Goal: Information Seeking & Learning: Find specific fact

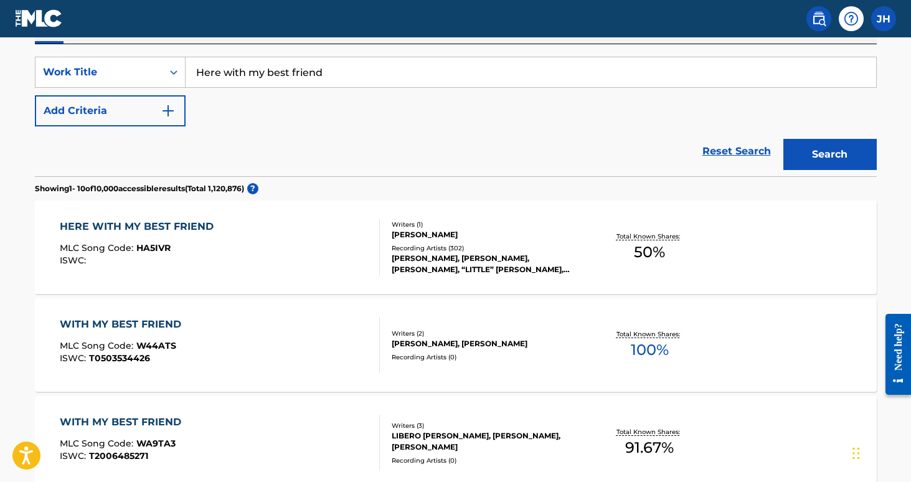
scroll to position [221, 0]
drag, startPoint x: 348, startPoint y: 70, endPoint x: 173, endPoint y: 74, distance: 174.5
click at [173, 74] on div "SearchWithCriteria0552e405-3eaa-4a1b-90ea-9addf5c4c4ed Work Title Here with my …" at bounding box center [456, 71] width 842 height 31
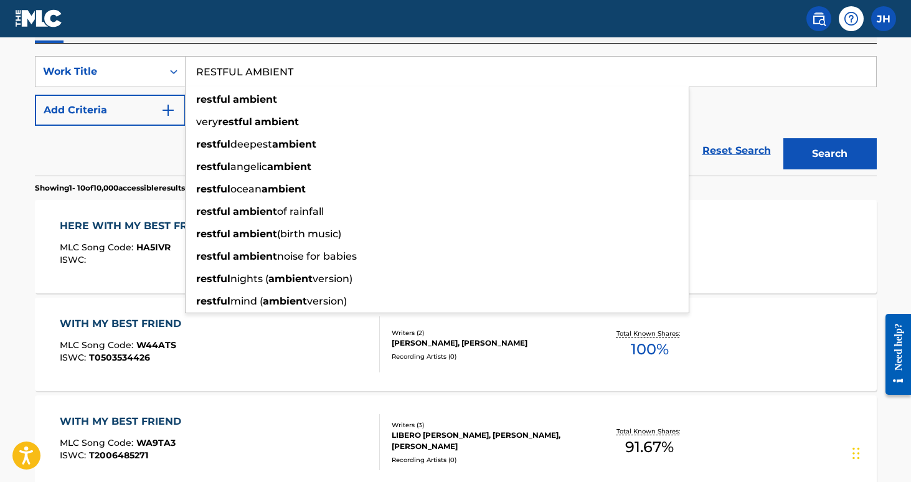
type input "RESTFUL AMBIENT"
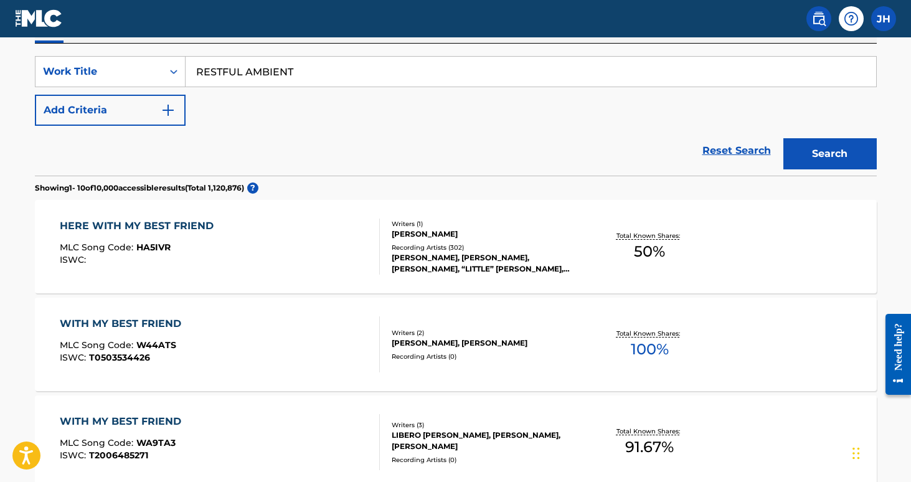
click at [801, 148] on button "Search" at bounding box center [830, 153] width 93 height 31
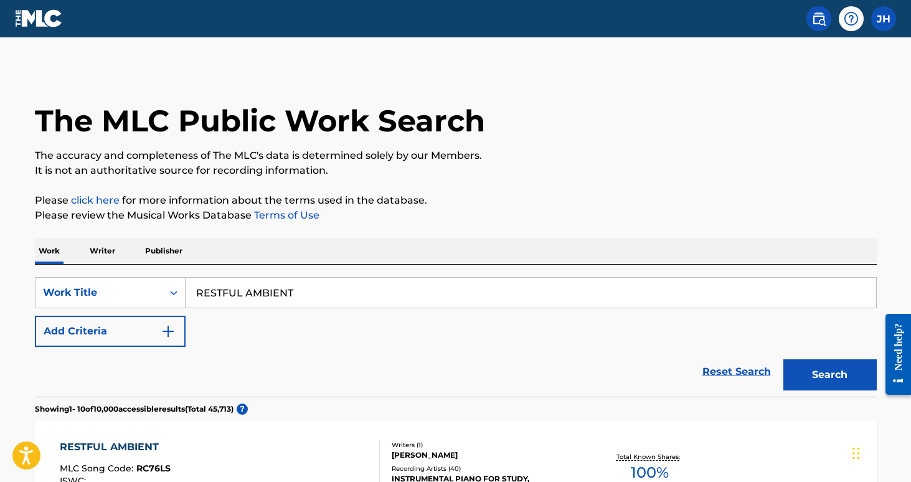
scroll to position [0, 0]
click at [166, 325] on img "Search Form" at bounding box center [168, 331] width 15 height 15
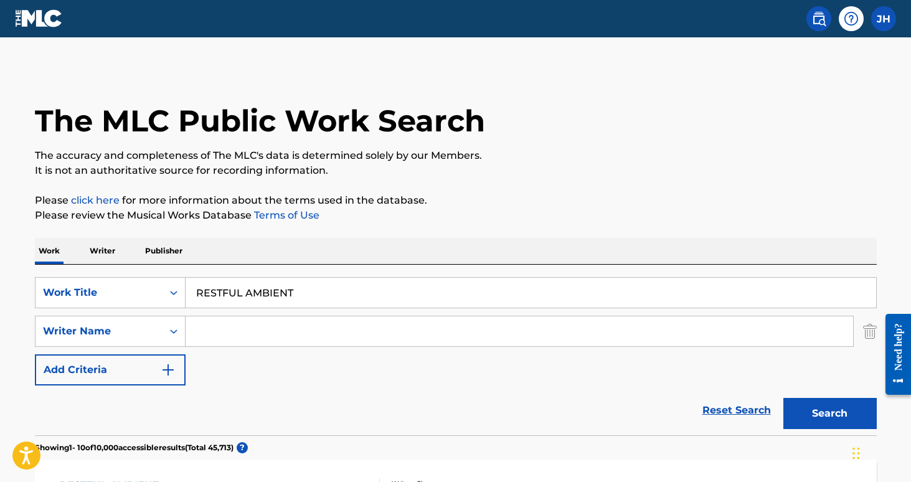
click at [217, 324] on input "Search Form" at bounding box center [520, 331] width 668 height 30
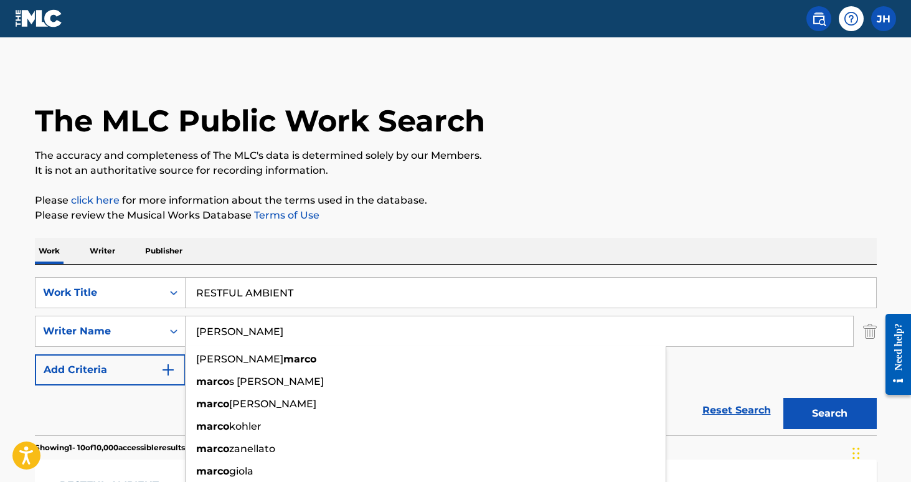
type input "[PERSON_NAME]"
click at [830, 414] on button "Search" at bounding box center [830, 413] width 93 height 31
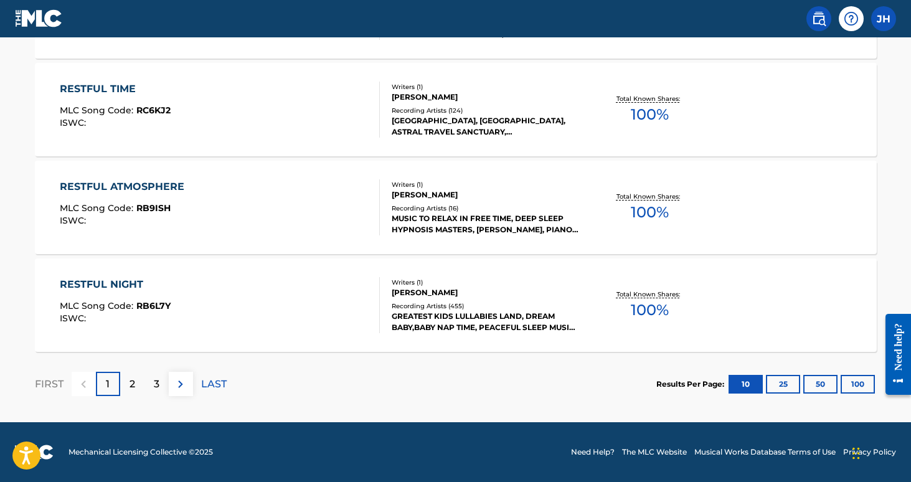
scroll to position [1082, 0]
click at [133, 384] on p "2" at bounding box center [133, 384] width 6 height 15
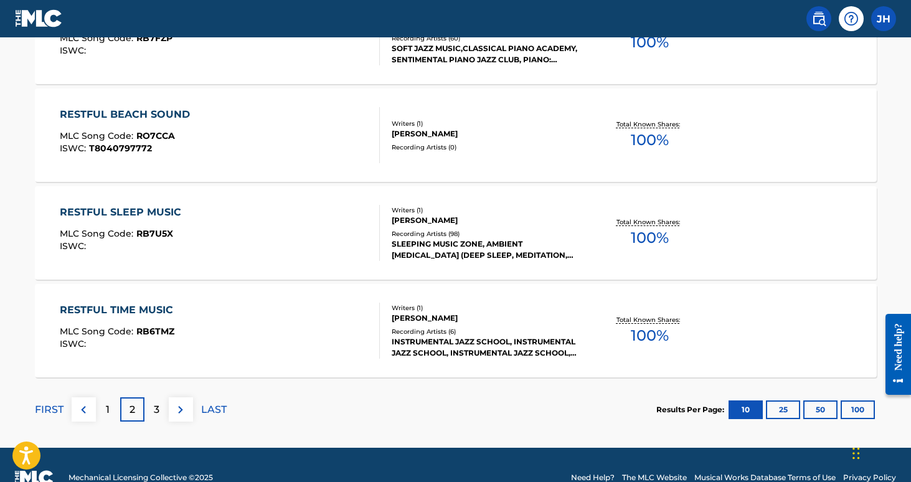
click at [155, 411] on p "3" at bounding box center [157, 409] width 6 height 15
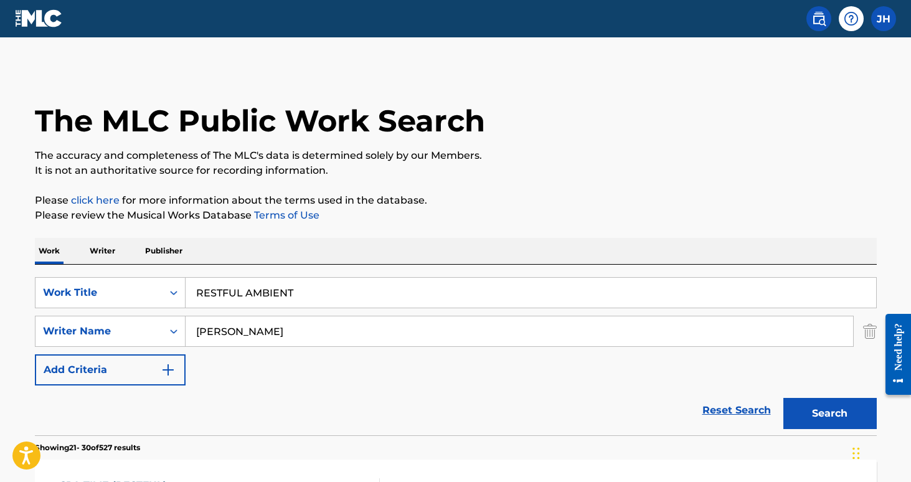
scroll to position [0, 0]
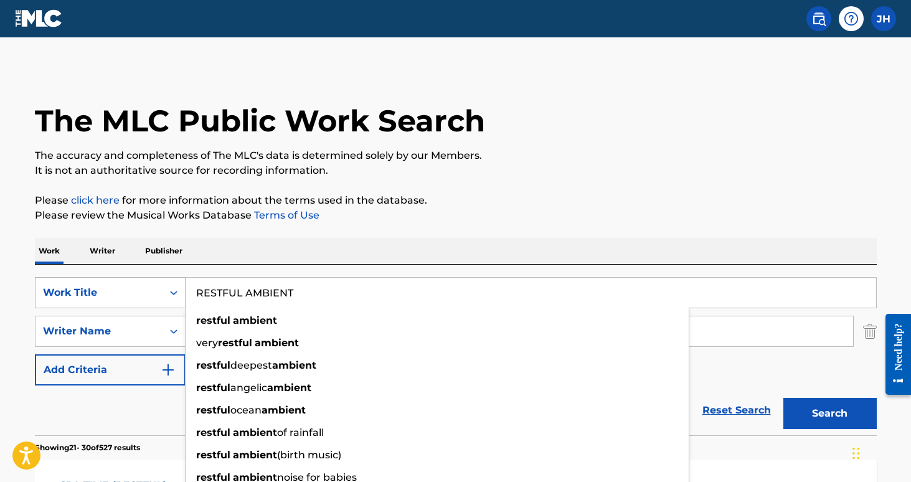
drag, startPoint x: 305, startPoint y: 298, endPoint x: 173, endPoint y: 298, distance: 131.5
click at [173, 298] on div "SearchWithCriteria0552e405-3eaa-4a1b-90ea-9addf5c4c4ed Work Title RESTFUL AMBIE…" at bounding box center [456, 292] width 842 height 31
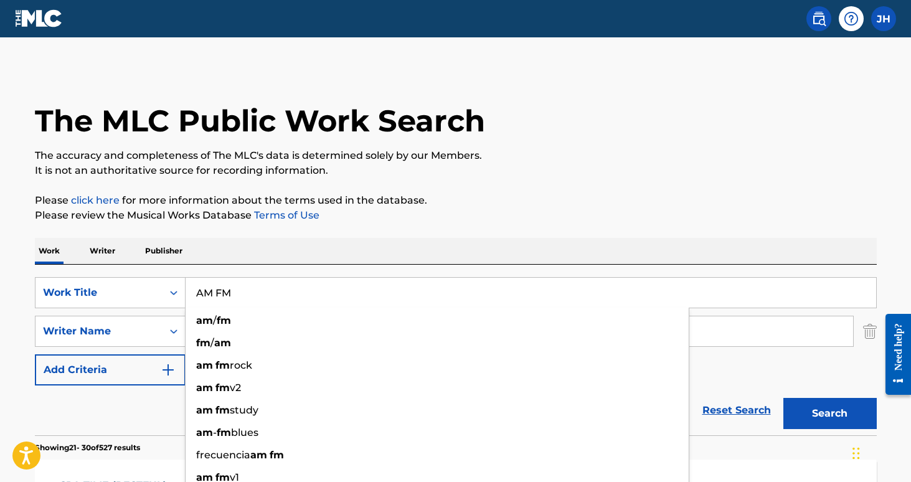
type input "AM FM"
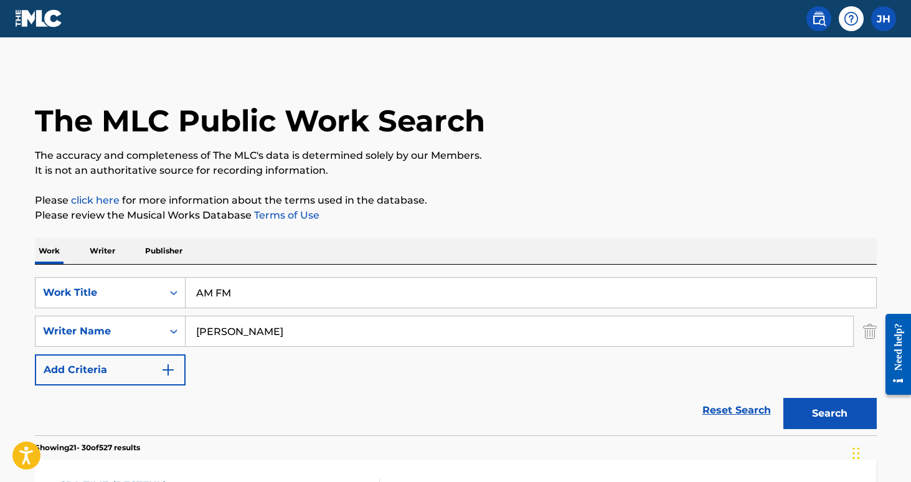
click at [749, 326] on input "[PERSON_NAME]" at bounding box center [520, 331] width 668 height 30
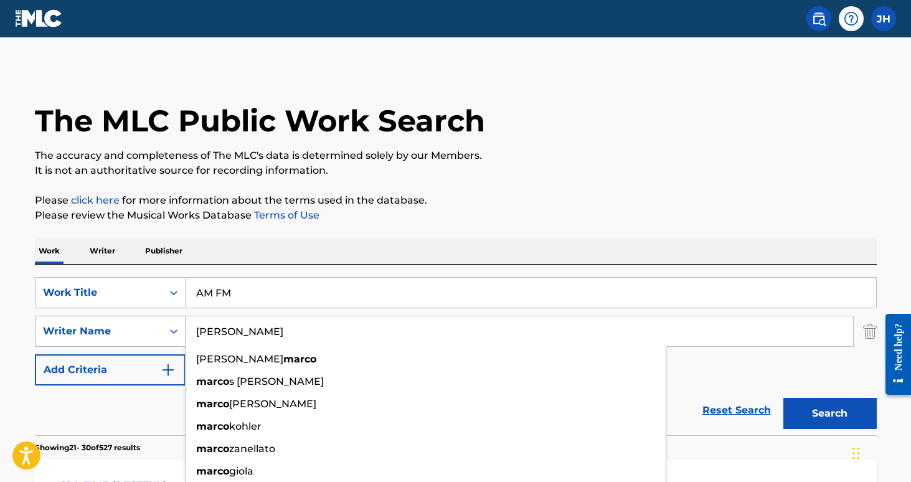
drag, startPoint x: 243, startPoint y: 335, endPoint x: 164, endPoint y: 340, distance: 79.2
click at [164, 340] on div "SearchWithCriteria8a3ae77a-a442-4280-868a-312b066fcdad Writer Name [PERSON_NAME…" at bounding box center [456, 331] width 842 height 31
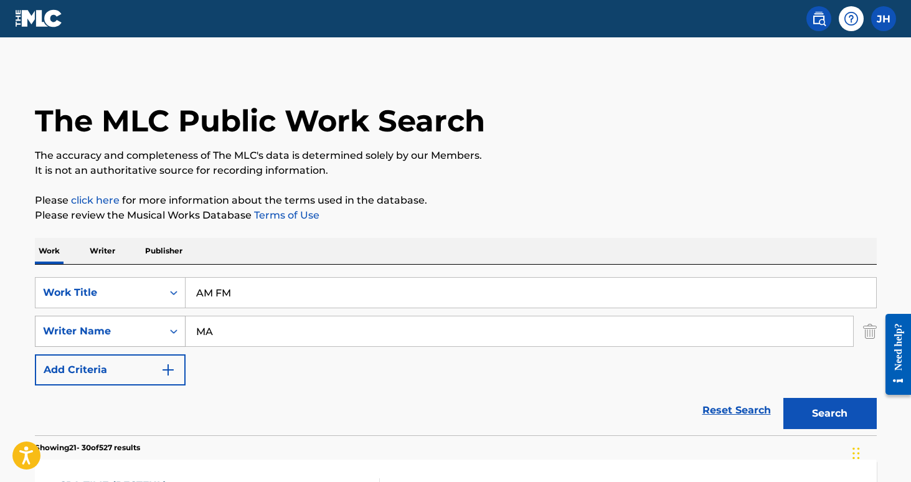
type input "M"
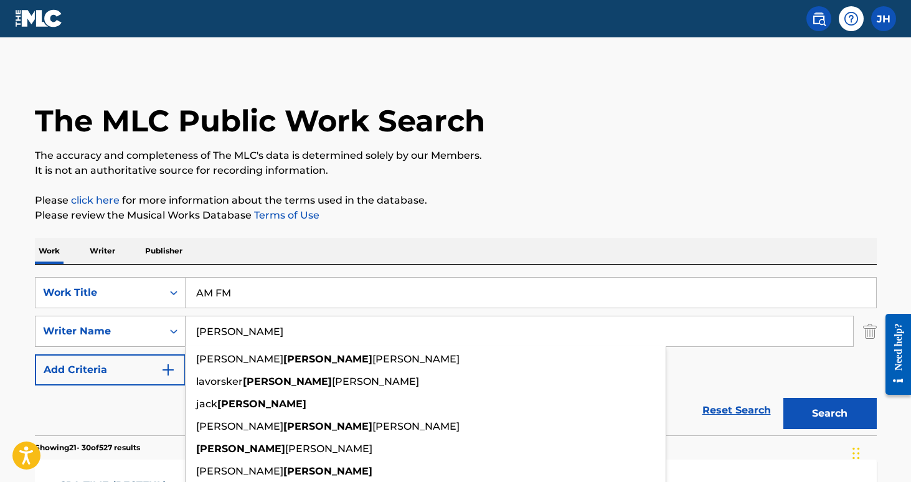
type input "[PERSON_NAME]"
click at [830, 414] on button "Search" at bounding box center [830, 413] width 93 height 31
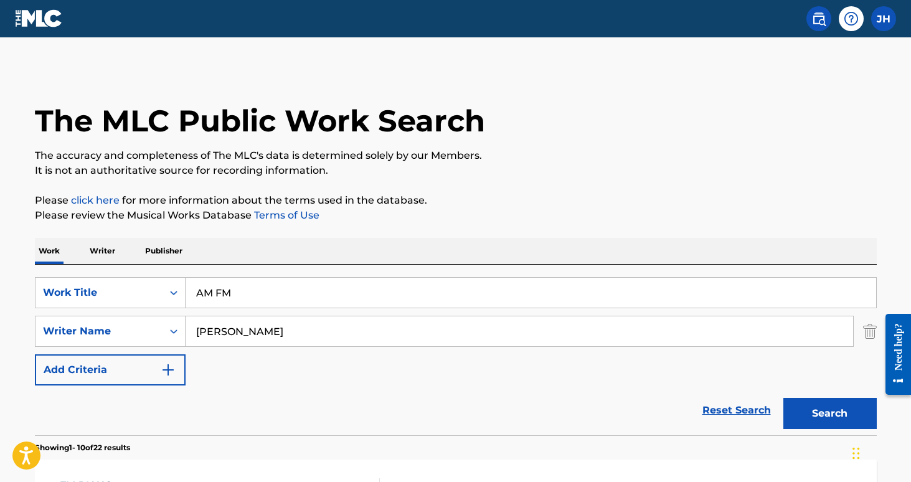
click at [873, 330] on img "Search Form" at bounding box center [871, 331] width 14 height 31
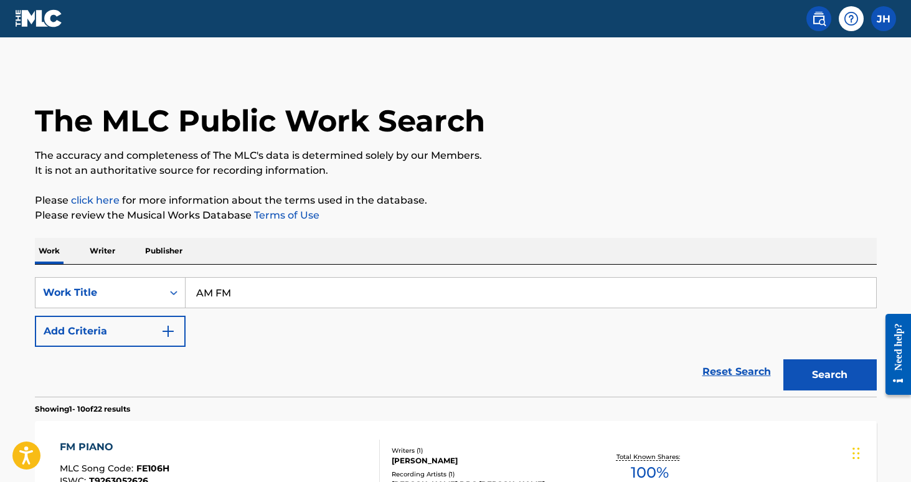
click at [844, 368] on button "Search" at bounding box center [830, 374] width 93 height 31
click at [164, 323] on button "Add Criteria" at bounding box center [110, 331] width 151 height 31
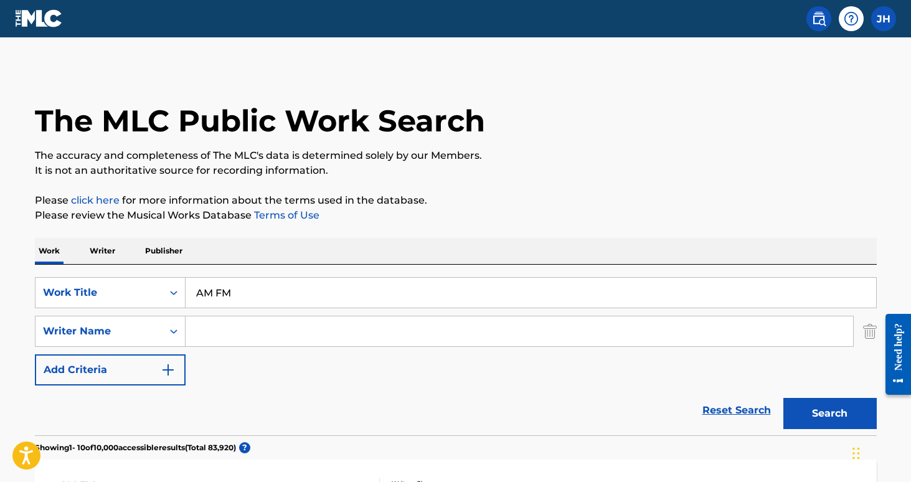
click at [236, 327] on input "Search Form" at bounding box center [520, 331] width 668 height 30
type input "brown"
click at [830, 414] on button "Search" at bounding box center [830, 413] width 93 height 31
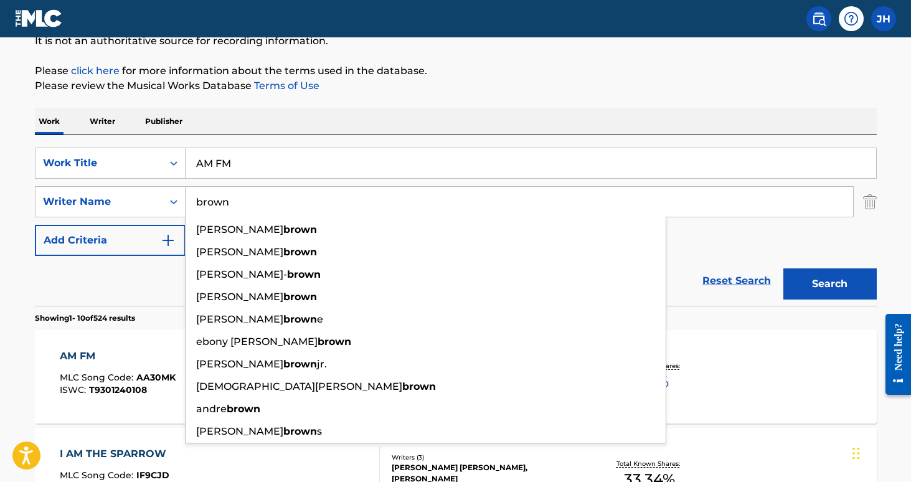
scroll to position [151, 0]
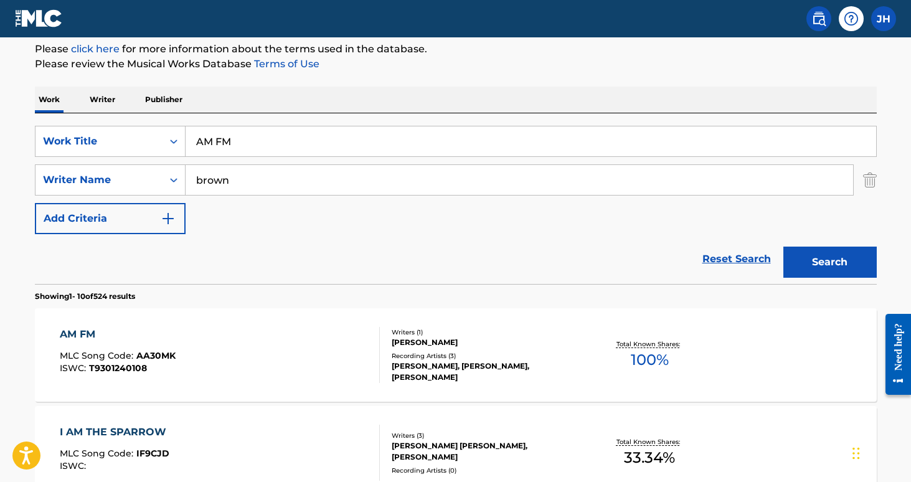
click at [136, 276] on div "Reset Search Search" at bounding box center [456, 259] width 842 height 50
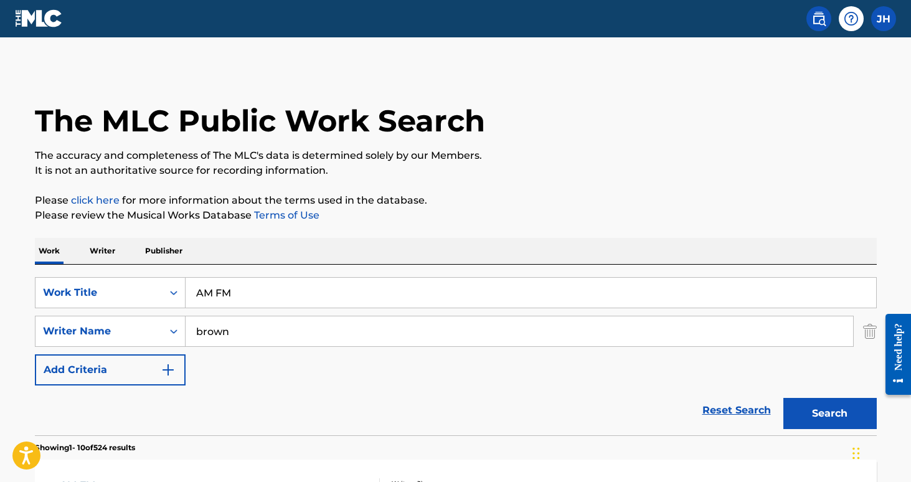
scroll to position [0, 0]
